Goal: Information Seeking & Learning: Learn about a topic

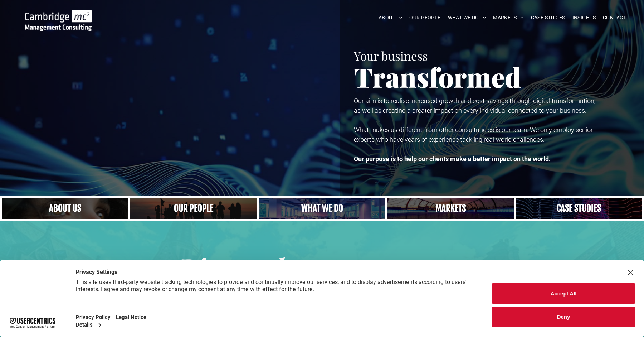
click at [324, 216] on link "A yoga teacher lifting his whole body off the ground in the peacock pose" at bounding box center [322, 208] width 134 height 23
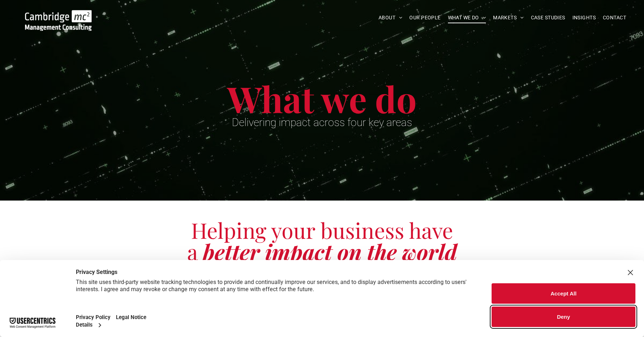
click at [593, 316] on button "Deny" at bounding box center [564, 316] width 144 height 20
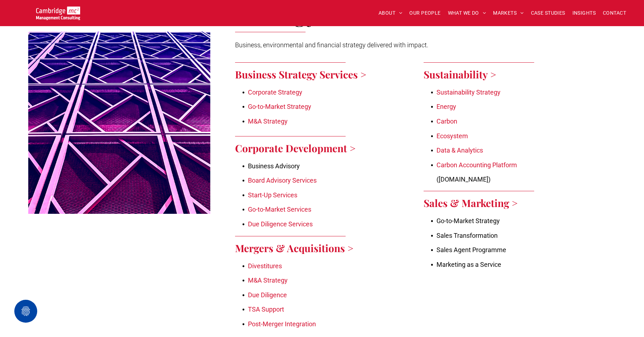
scroll to position [334, 0]
